Goal: Task Accomplishment & Management: Manage account settings

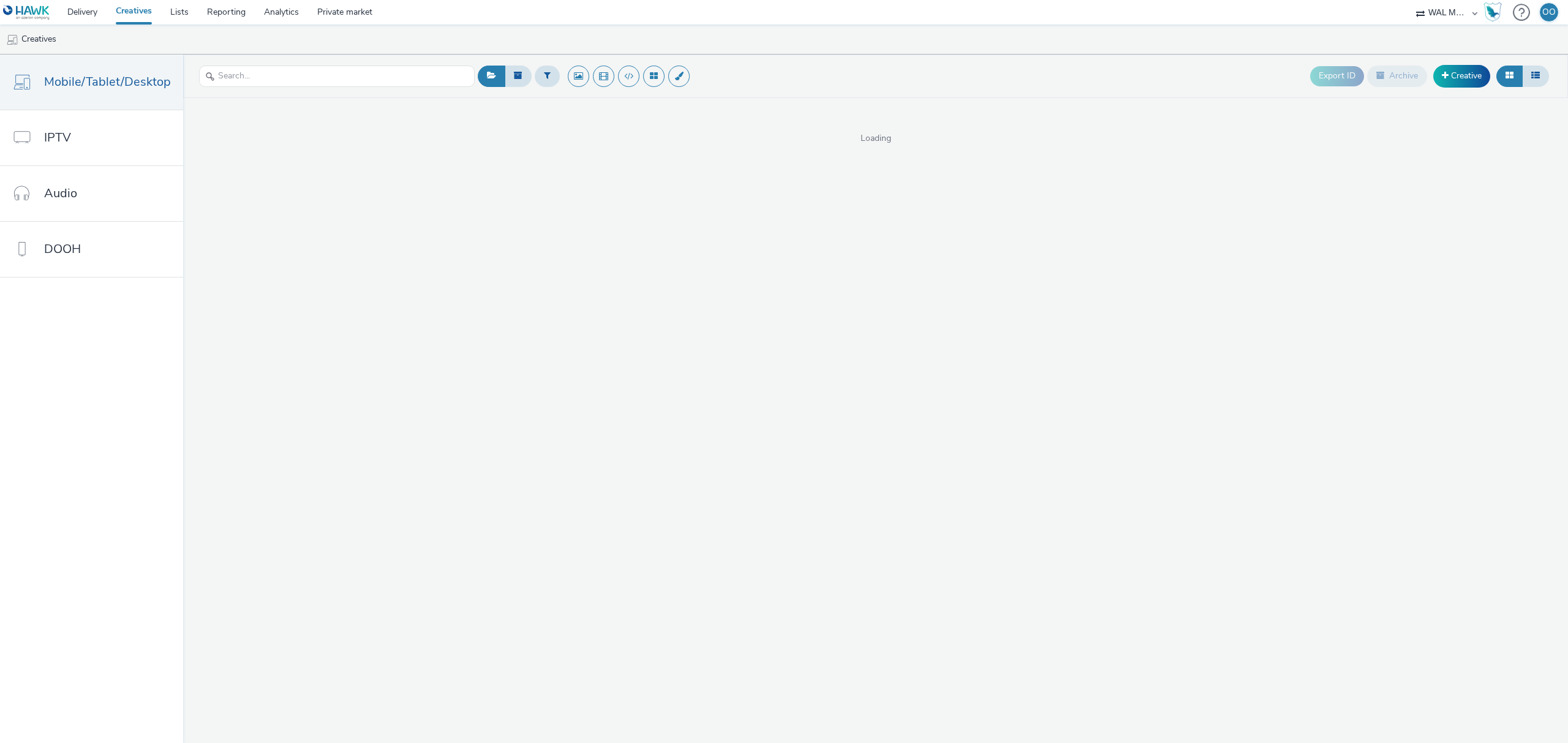
select select "10bae079-8a11-4fca-8b47-9e5fc357b551"
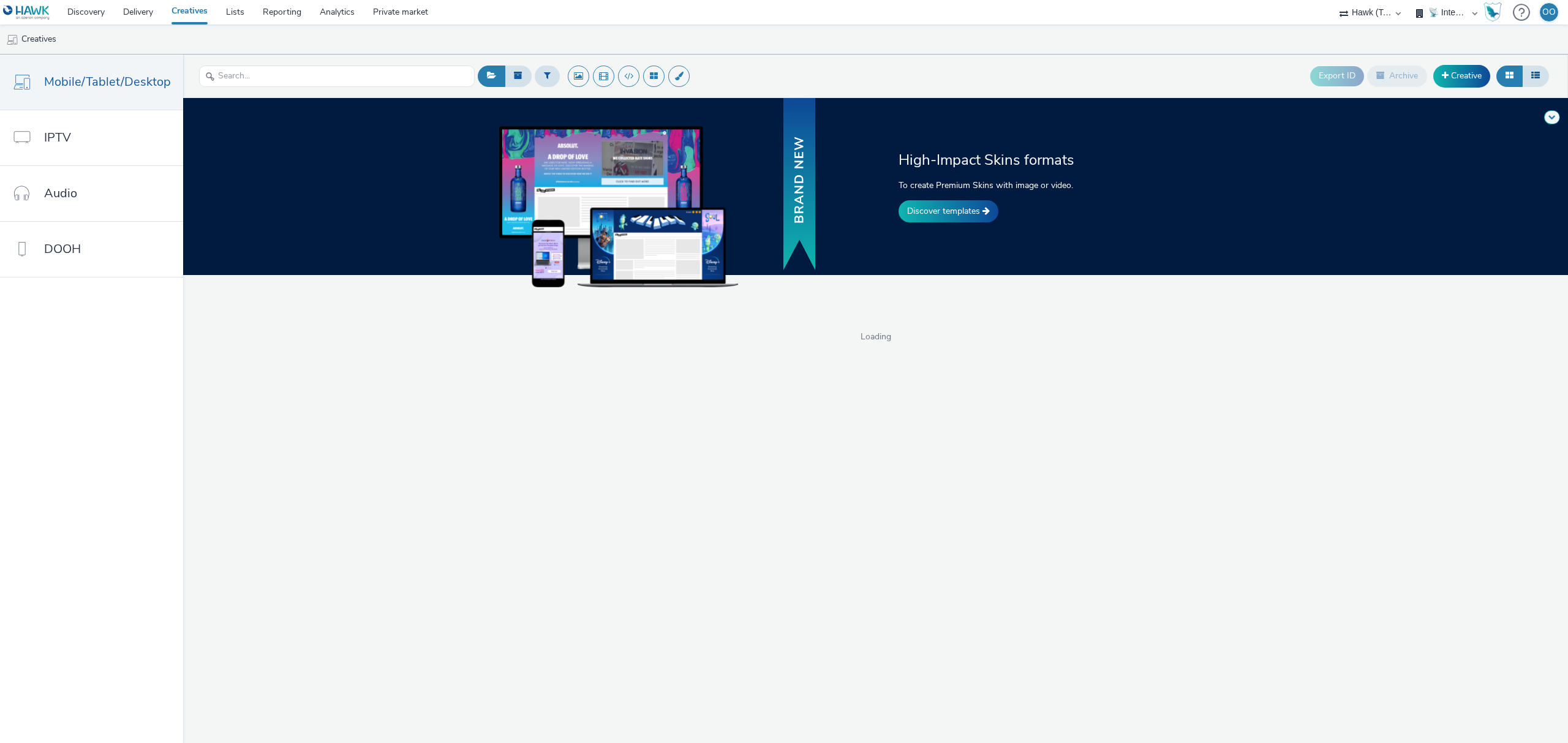
select select "2fc77e36-bb93-4aa3-9dff-dcb08e02eac6"
select select "2405a9d4-3350-4458-8d06-44f78962fa76"
select select "2fc77e36-bb93-4aa3-9dff-dcb08e02eac6"
select select "2405a9d4-3350-4458-8d06-44f78962fa76"
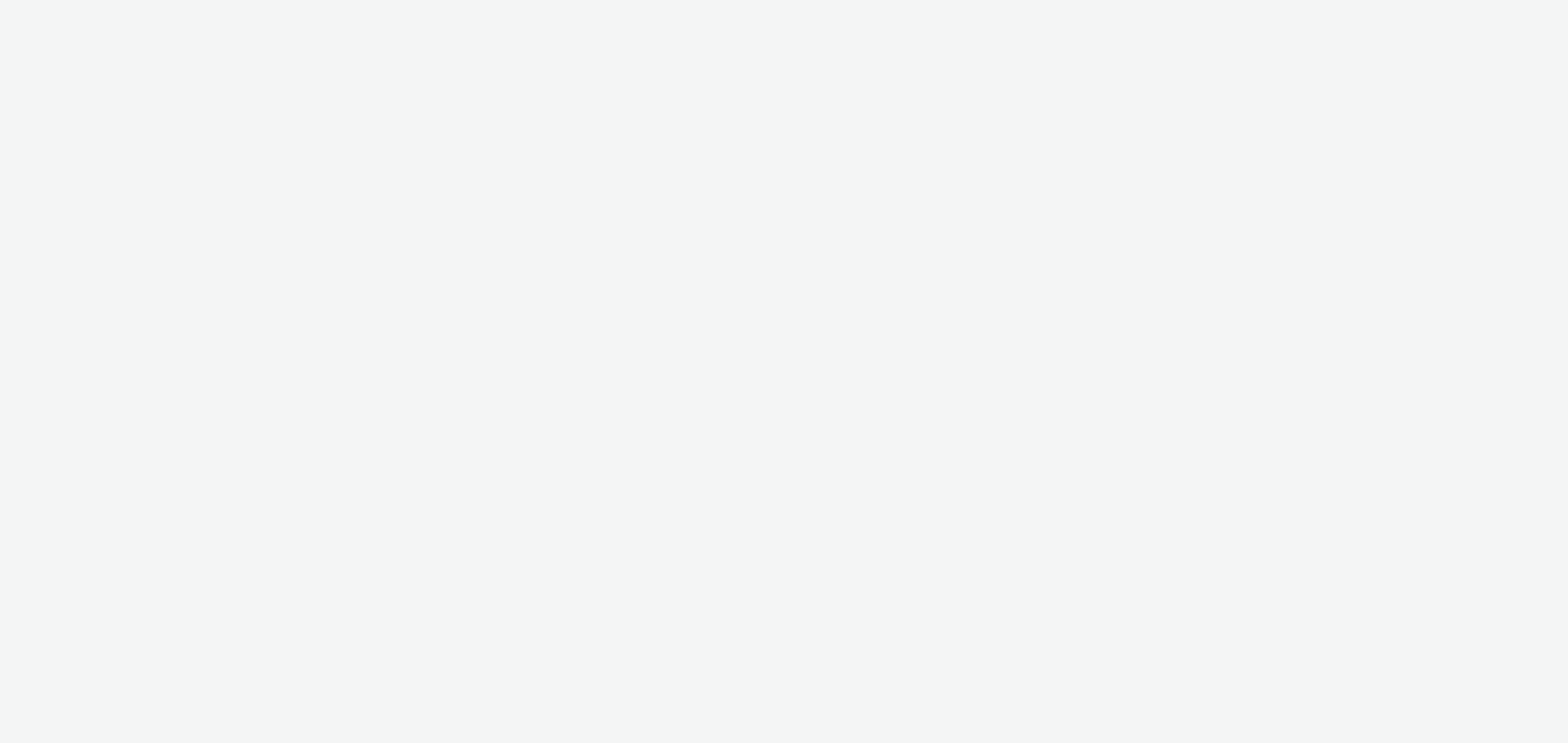
select select "ec8bba8d-6d40-4913-8bcc-46d5198776fd"
select select "ac009755-aa48-4799-8050-7a339a378eb8"
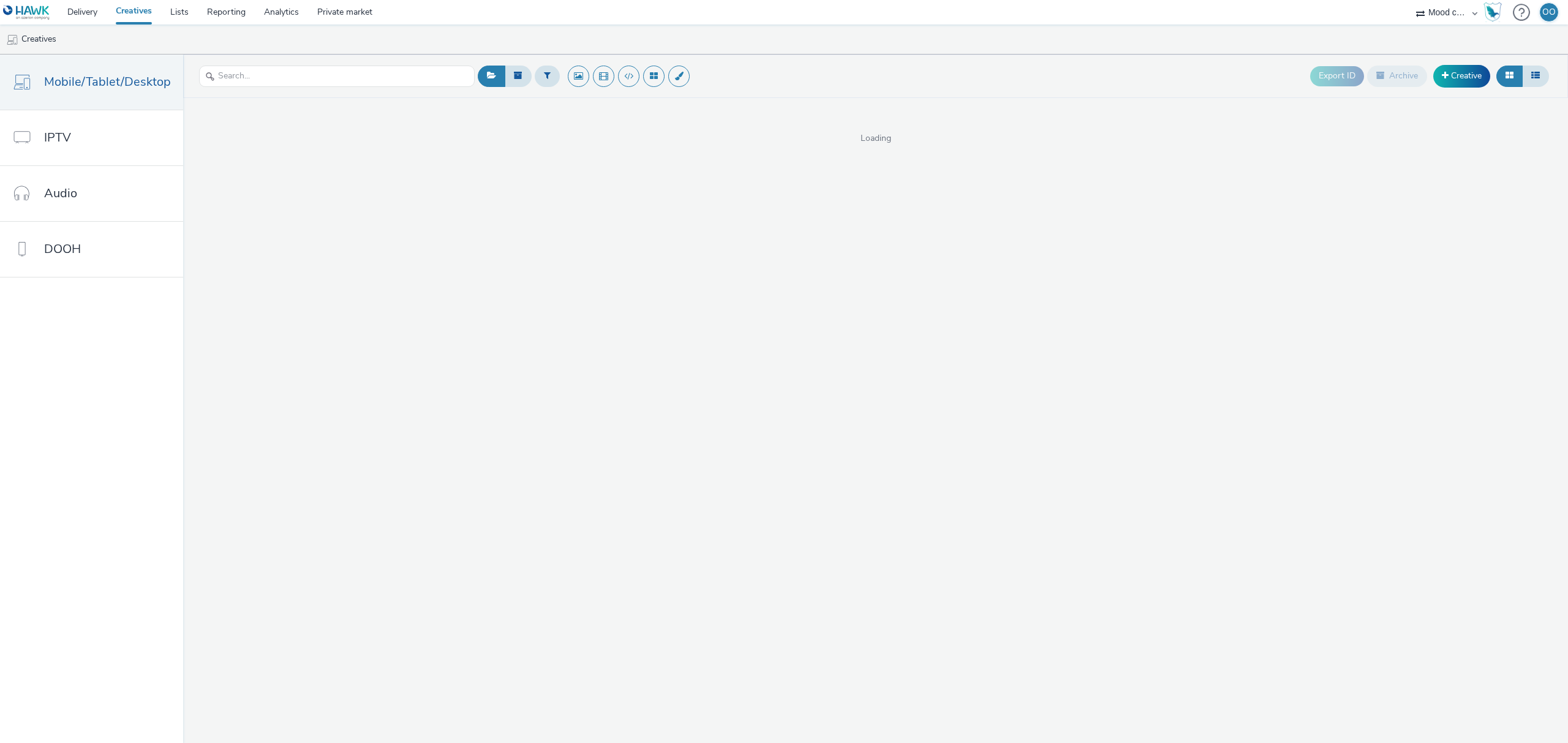
select select "ec8bba8d-6d40-4913-8bcc-46d5198776fd"
select select "ac009755-aa48-4799-8050-7a339a378eb8"
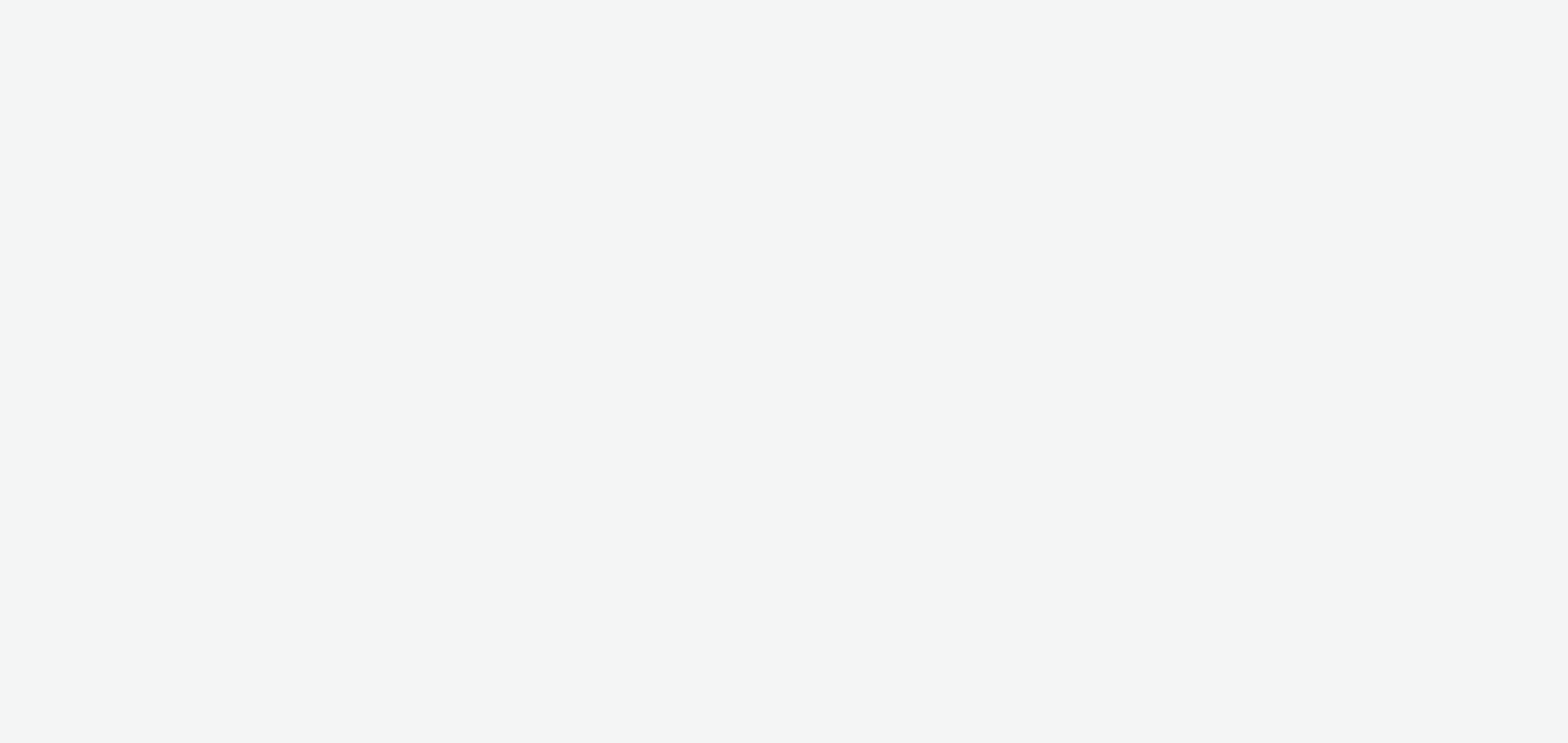
select select "ec8bba8d-6d40-4913-8bcc-46d5198776fd"
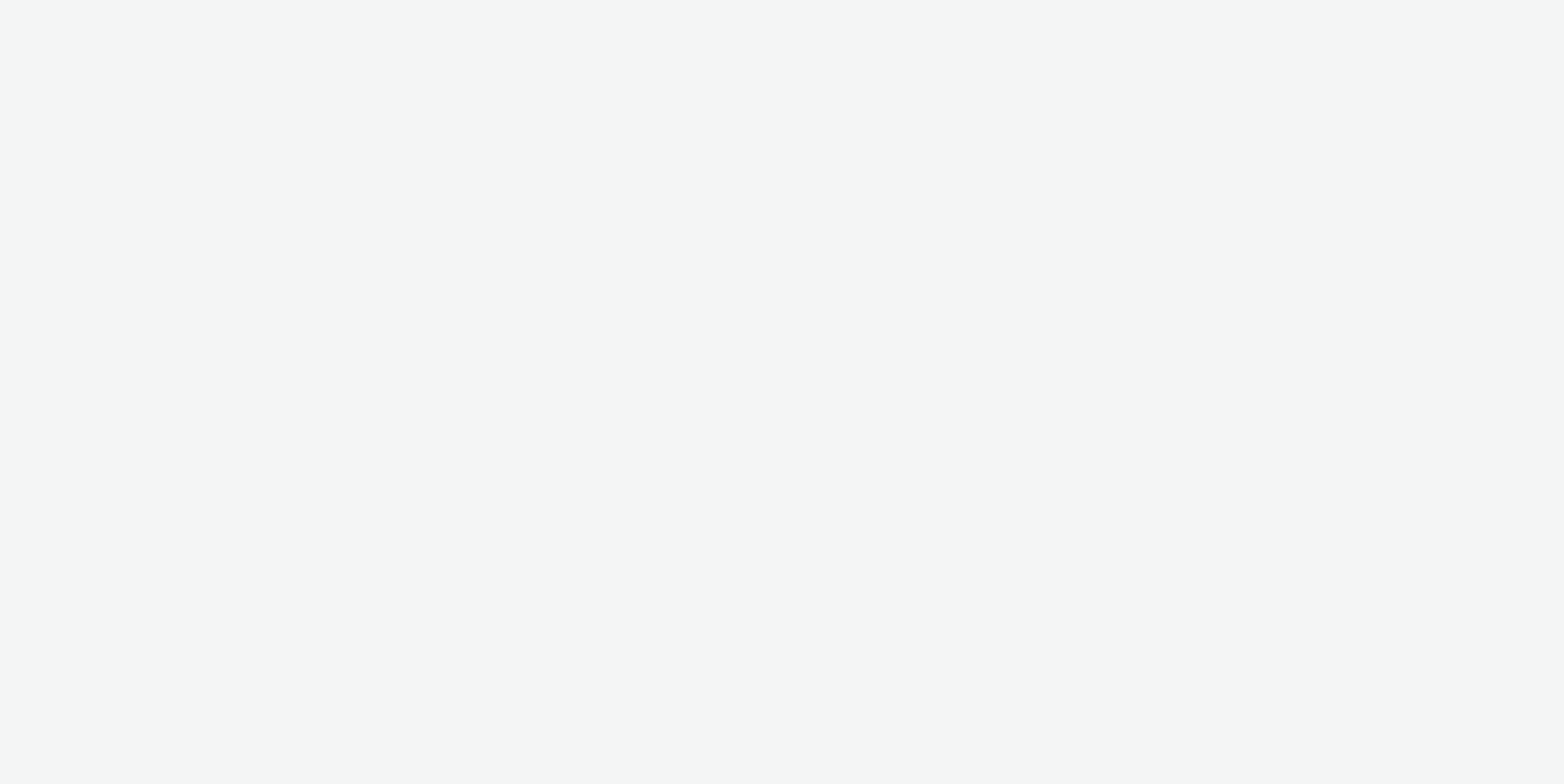
select select "ac009755-aa48-4799-8050-7a339a378eb8"
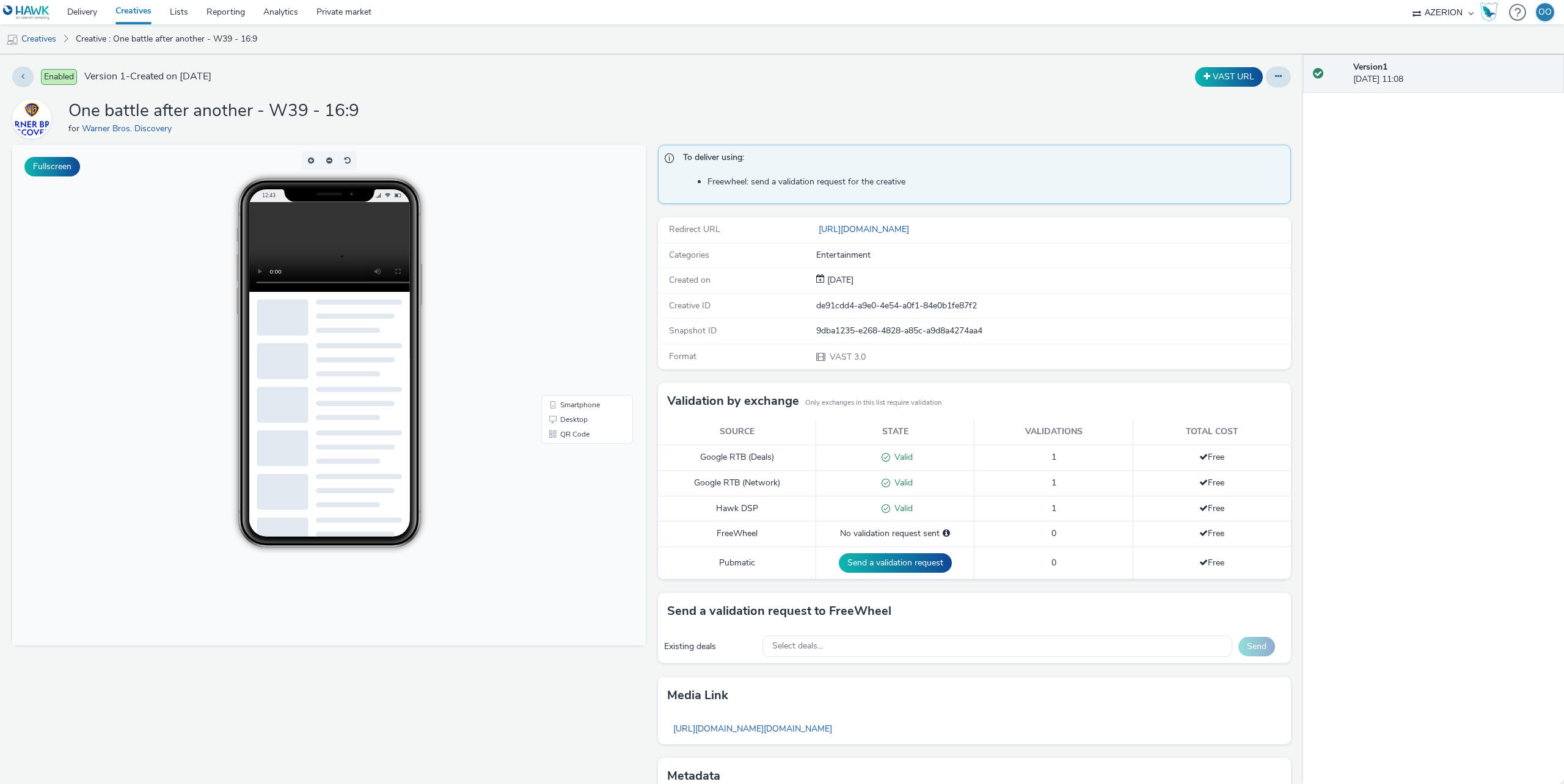
scroll to position [75, 0]
